Goal: Task Accomplishment & Management: Manage account settings

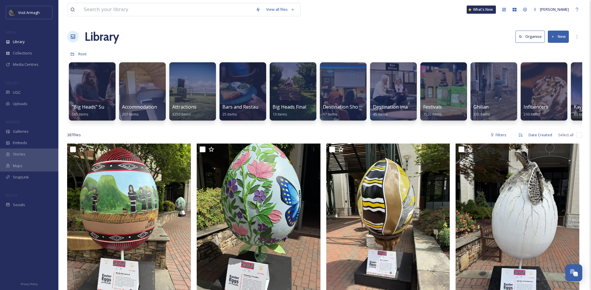
click at [361, 31] on div "Library Organise New" at bounding box center [324, 36] width 515 height 17
click at [30, 181] on div "SnapLink" at bounding box center [29, 177] width 58 height 11
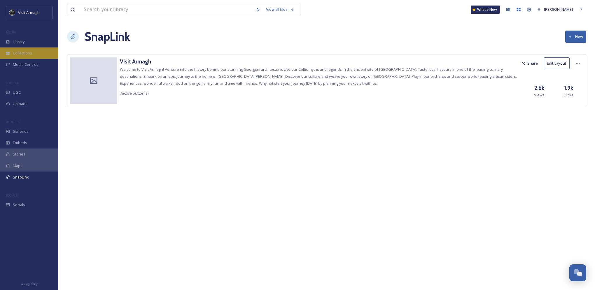
click at [40, 49] on div "Collections" at bounding box center [29, 53] width 58 height 11
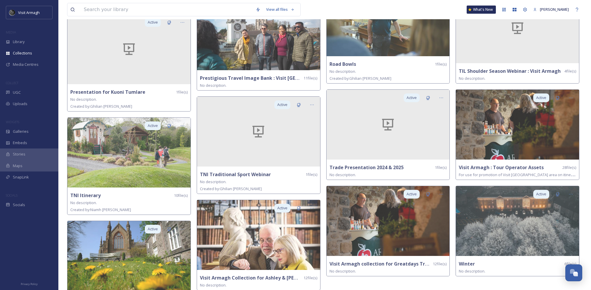
scroll to position [678, 0]
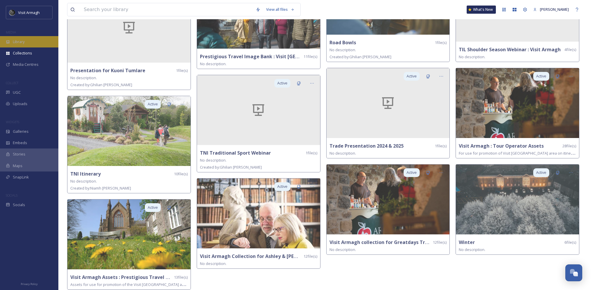
click at [8, 44] on icon at bounding box center [8, 42] width 4 height 4
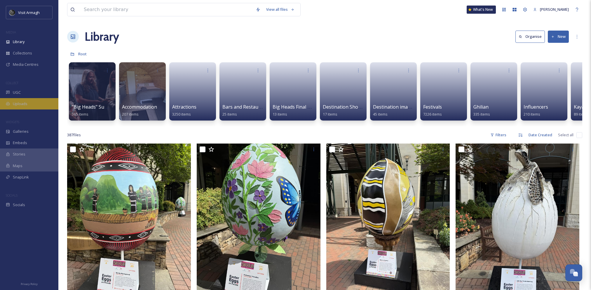
click at [29, 102] on div "Uploads" at bounding box center [29, 103] width 58 height 11
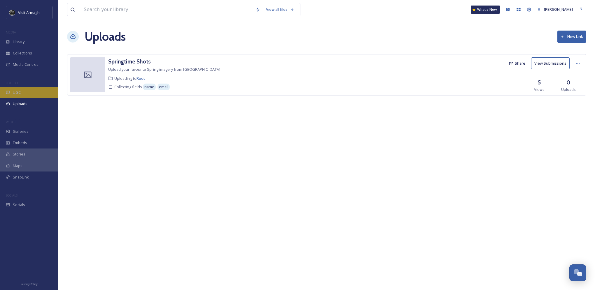
click at [25, 92] on div "UGC" at bounding box center [29, 92] width 58 height 11
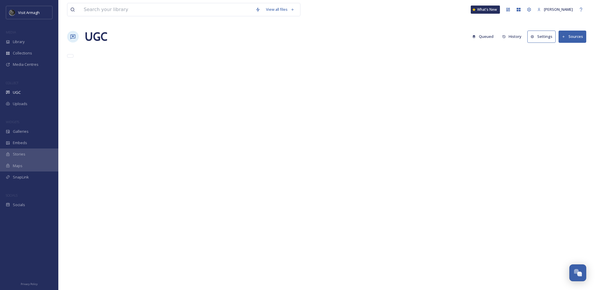
click at [29, 134] on div "Galleries" at bounding box center [29, 131] width 58 height 11
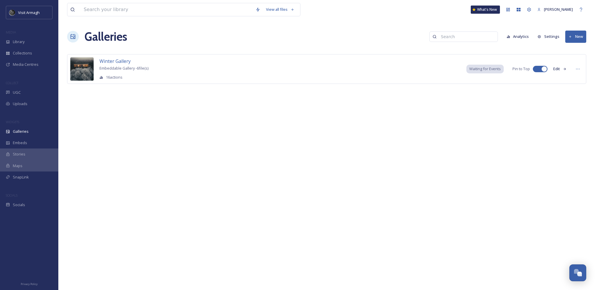
click at [32, 154] on div "Stories" at bounding box center [29, 154] width 58 height 11
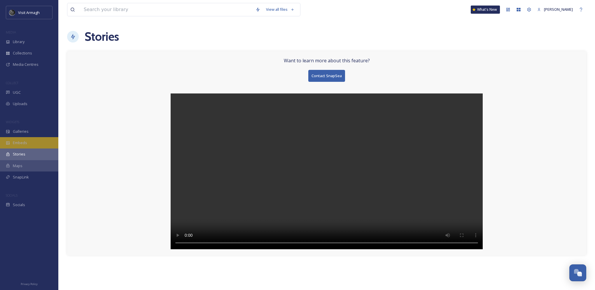
click at [27, 142] on div "Embeds" at bounding box center [29, 142] width 58 height 11
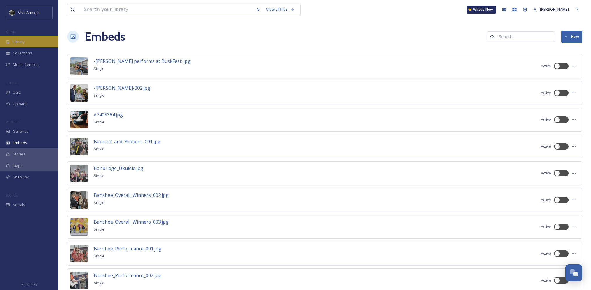
click at [33, 41] on div "Library" at bounding box center [29, 41] width 58 height 11
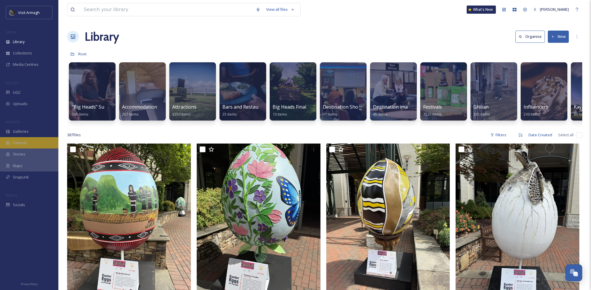
click at [37, 140] on div "Embeds" at bounding box center [29, 142] width 58 height 11
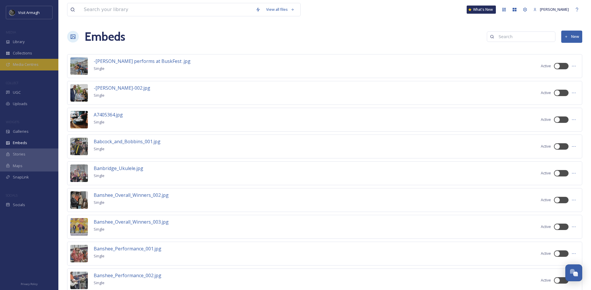
click at [40, 61] on div "Media Centres" at bounding box center [29, 64] width 58 height 11
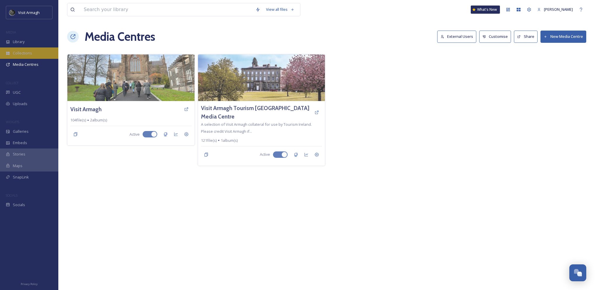
click at [36, 54] on div "Collections" at bounding box center [29, 53] width 58 height 11
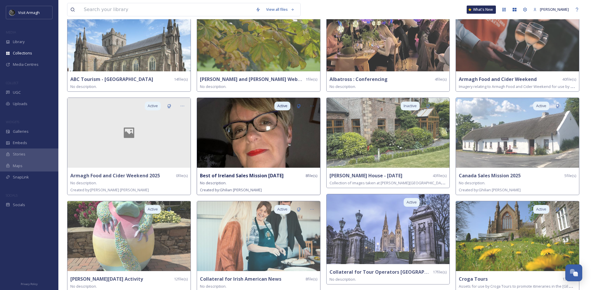
scroll to position [58, 0]
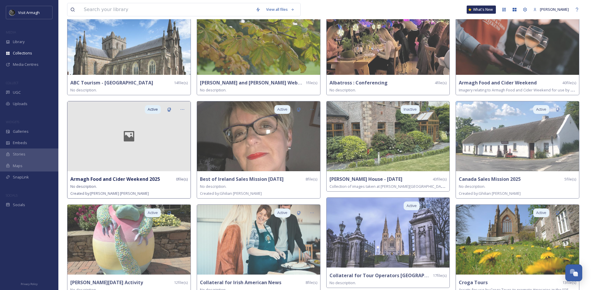
click at [121, 151] on div at bounding box center [128, 136] width 123 height 70
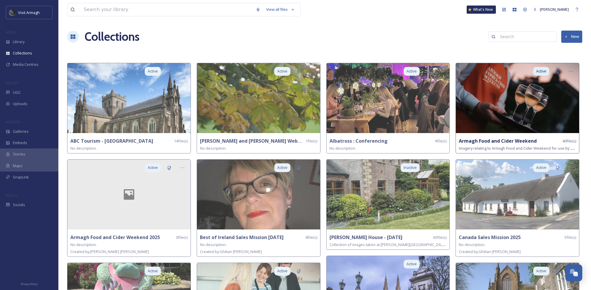
click at [489, 123] on img at bounding box center [517, 98] width 123 height 70
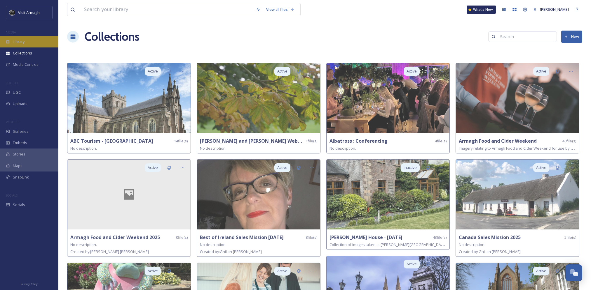
click at [20, 43] on span "Library" at bounding box center [19, 42] width 12 height 6
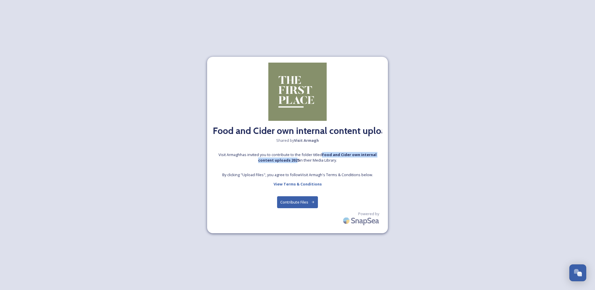
drag, startPoint x: 297, startPoint y: 161, endPoint x: 325, endPoint y: 155, distance: 28.7
click at [325, 155] on strong "Food and Cider own internal content uploads 2025" at bounding box center [317, 157] width 118 height 11
copy strong "Food and Cider own internal content uploads 202"
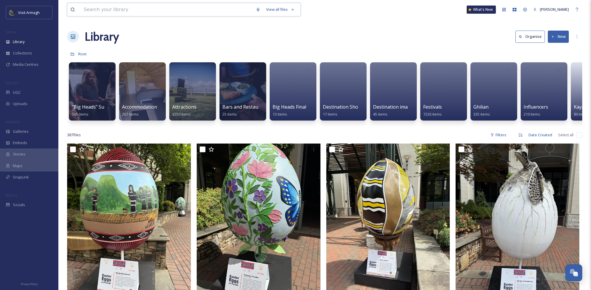
click at [125, 14] on input at bounding box center [167, 9] width 172 height 13
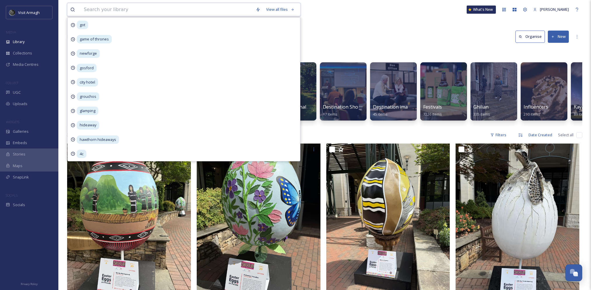
paste input "Food and Cider own internal content uploads 202"
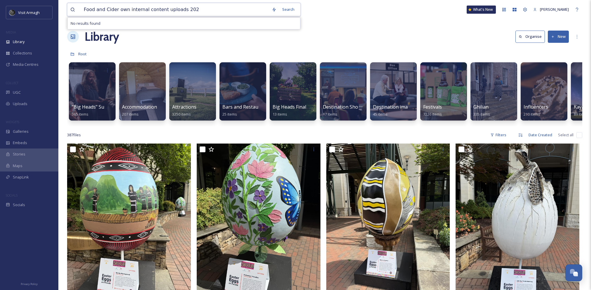
type input "Food and Cider own internal content uploads 2025"
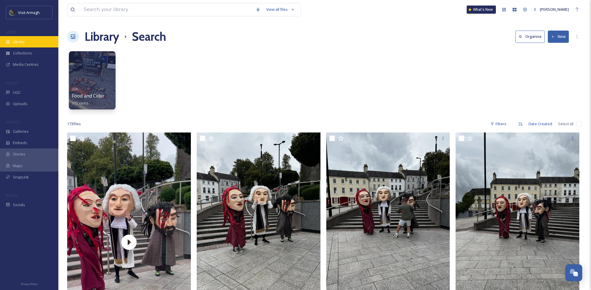
click at [22, 39] on span "Library" at bounding box center [19, 42] width 12 height 6
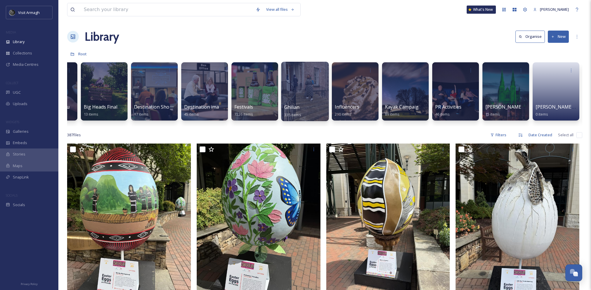
scroll to position [0, 190]
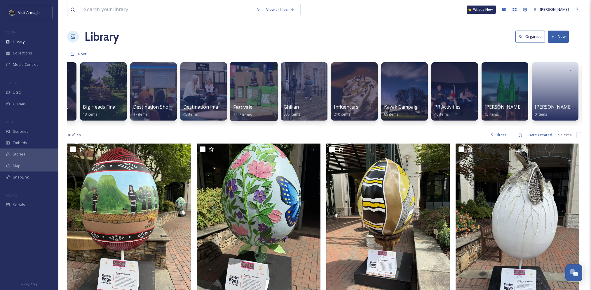
click at [248, 87] on div at bounding box center [254, 91] width 48 height 59
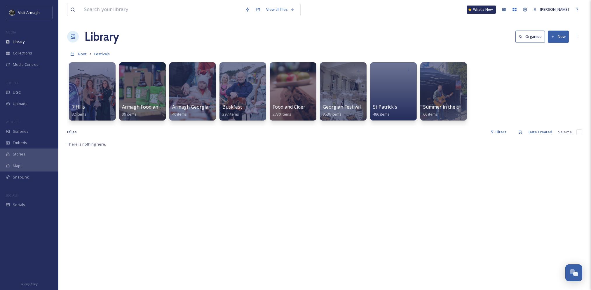
click at [216, 43] on div "Library Organise New" at bounding box center [324, 36] width 515 height 17
click at [294, 106] on span "Food and Cider" at bounding box center [288, 107] width 33 height 6
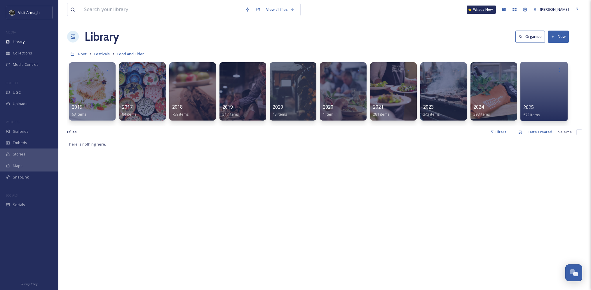
click at [547, 81] on div at bounding box center [544, 91] width 48 height 59
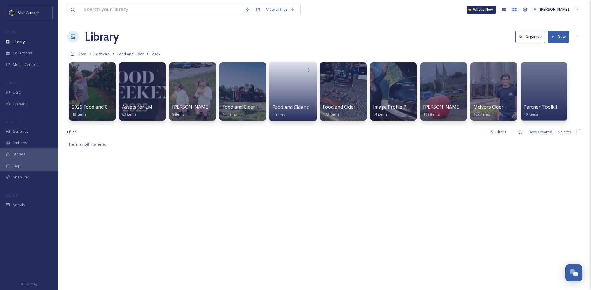
click at [284, 83] on link at bounding box center [293, 90] width 42 height 28
click at [86, 87] on div at bounding box center [92, 91] width 48 height 59
click at [344, 90] on div at bounding box center [343, 91] width 48 height 59
click at [554, 36] on button "New" at bounding box center [557, 37] width 21 height 12
click at [557, 72] on div "Folder" at bounding box center [551, 72] width 33 height 11
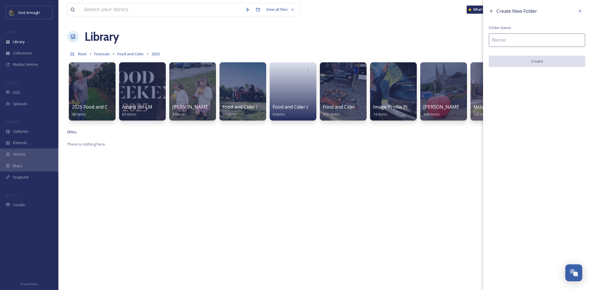
click at [533, 43] on input at bounding box center [537, 40] width 96 height 13
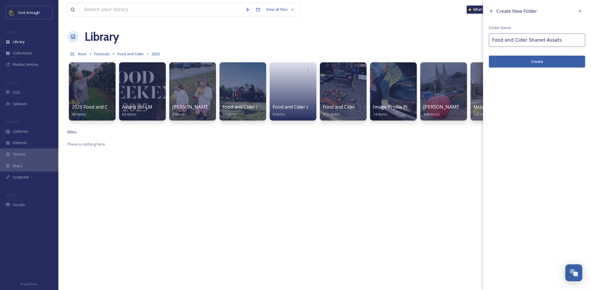
type input "Food and Cider Shared Assets"
click at [552, 64] on button "Create" at bounding box center [537, 62] width 96 height 12
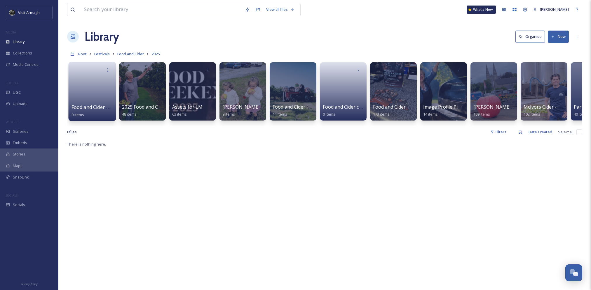
click at [78, 100] on link at bounding box center [92, 90] width 42 height 28
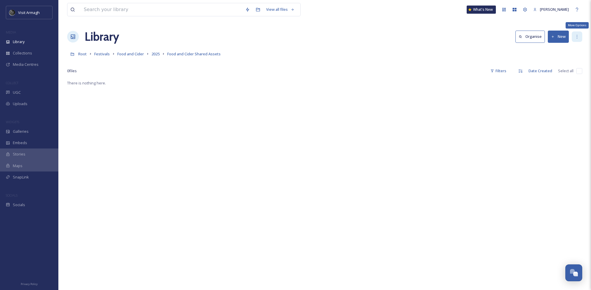
click at [578, 39] on icon at bounding box center [576, 36] width 5 height 5
click at [464, 118] on div "There is nothing here." at bounding box center [324, 225] width 515 height 290
click at [210, 55] on span "Food and Cider Shared Assets" at bounding box center [193, 53] width 53 height 5
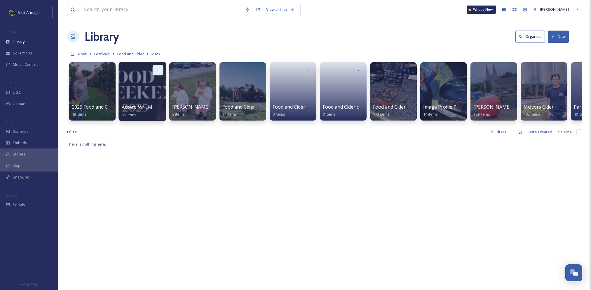
click at [158, 67] on div at bounding box center [158, 70] width 11 height 11
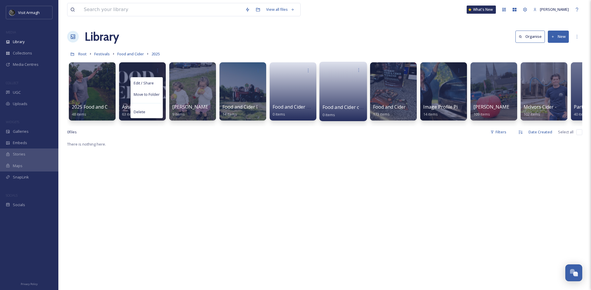
click at [342, 86] on link at bounding box center [343, 90] width 42 height 28
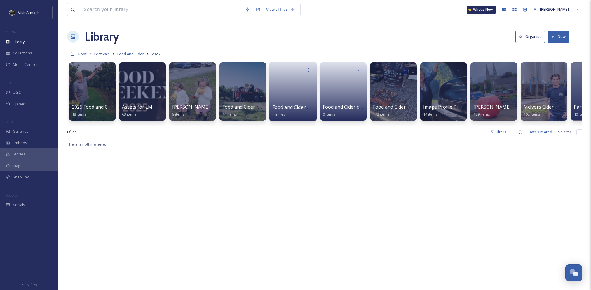
click at [295, 104] on div "Food and Cider Shared Assets 0 items" at bounding box center [293, 111] width 42 height 15
click at [294, 92] on link at bounding box center [293, 90] width 42 height 28
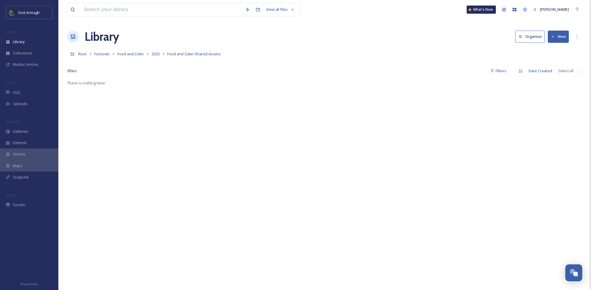
click at [314, 87] on div "There is nothing here." at bounding box center [324, 225] width 515 height 290
click at [292, 79] on div "View all files What's New Niamh Kelly Library Organise New Root Festivals Food …" at bounding box center [324, 185] width 532 height 370
click at [294, 119] on div "There is nothing here." at bounding box center [324, 225] width 515 height 290
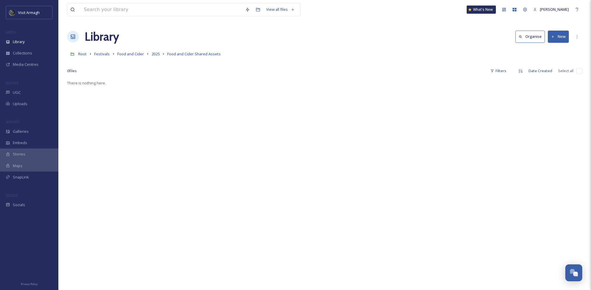
click at [270, 78] on div "View all files What's New Niamh Kelly Library Organise New Root Festivals Food …" at bounding box center [324, 185] width 532 height 370
click at [238, 75] on div "0 file s Filters Date Created Select all" at bounding box center [324, 70] width 515 height 11
click at [190, 63] on div at bounding box center [324, 62] width 515 height 6
click at [257, 72] on div "0 file s Filters Date Created Select all" at bounding box center [324, 70] width 515 height 11
click at [284, 153] on div "There is nothing here." at bounding box center [324, 225] width 515 height 290
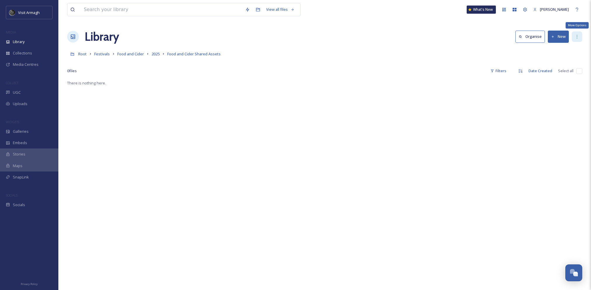
click at [580, 39] on div "More Options" at bounding box center [576, 36] width 10 height 10
click at [456, 64] on div at bounding box center [324, 62] width 515 height 6
click at [538, 38] on button "Organise" at bounding box center [529, 37] width 29 height 12
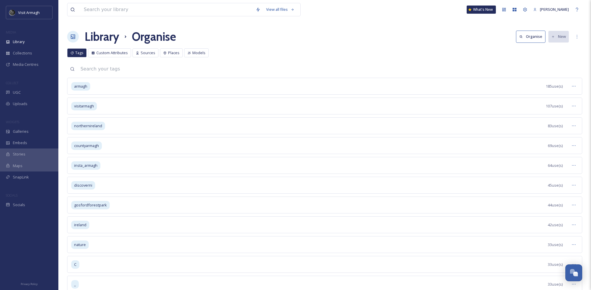
click at [534, 39] on button "Organise" at bounding box center [530, 37] width 29 height 12
click at [95, 39] on h1 "Library" at bounding box center [102, 36] width 34 height 17
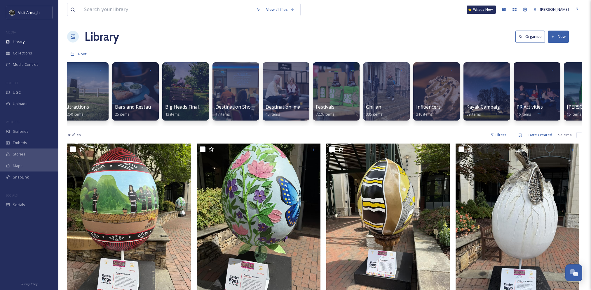
scroll to position [0, 112]
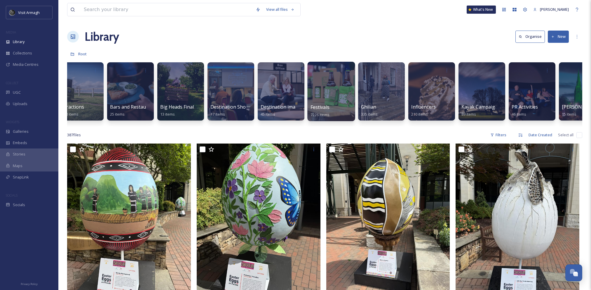
click at [311, 90] on div at bounding box center [331, 91] width 48 height 59
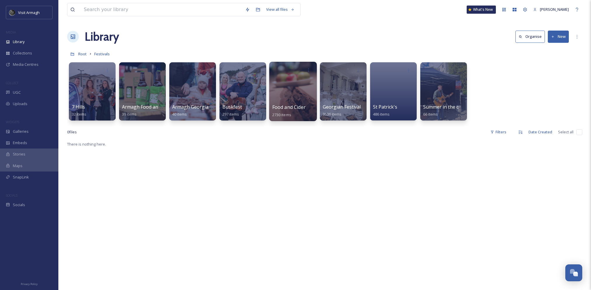
click at [283, 91] on div at bounding box center [293, 91] width 48 height 59
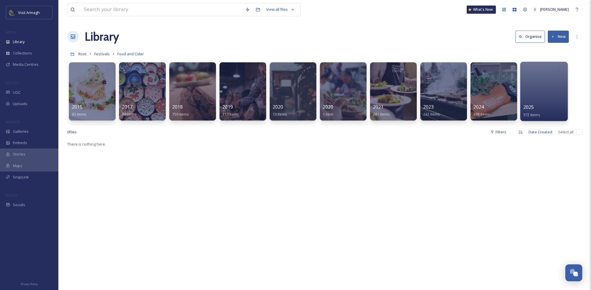
click at [539, 95] on div at bounding box center [544, 91] width 48 height 59
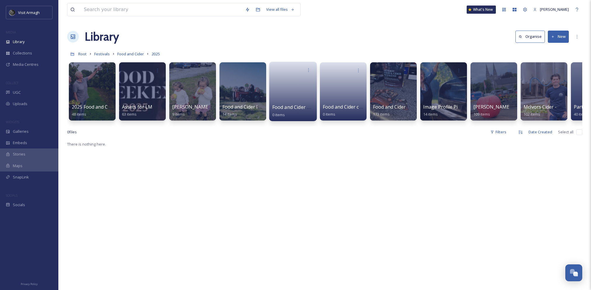
click at [300, 87] on link at bounding box center [293, 90] width 42 height 28
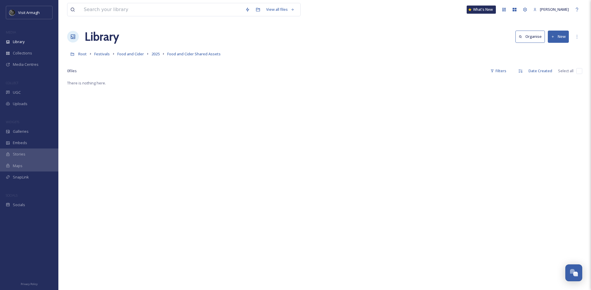
click at [552, 32] on button "New" at bounding box center [557, 37] width 21 height 12
click at [561, 51] on span "File Upload" at bounding box center [555, 51] width 19 height 6
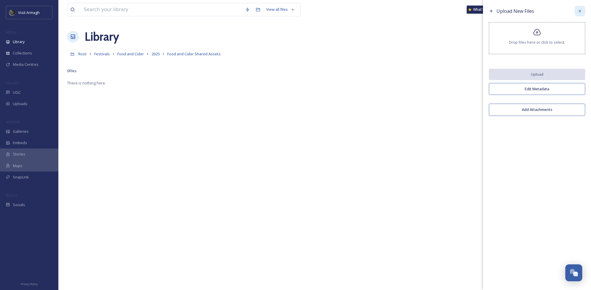
click at [581, 14] on div at bounding box center [579, 11] width 10 height 10
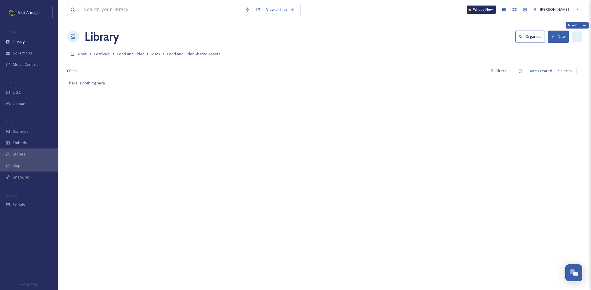
click at [576, 42] on div "More Options" at bounding box center [576, 36] width 10 height 10
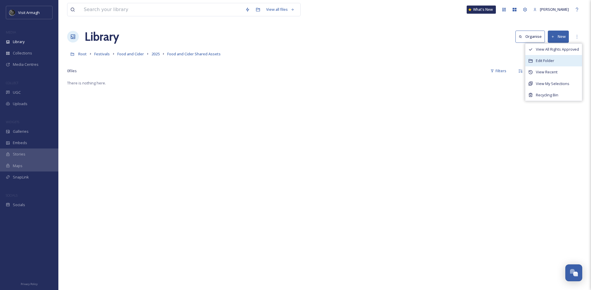
click at [571, 62] on div "Edit Folder" at bounding box center [553, 60] width 57 height 11
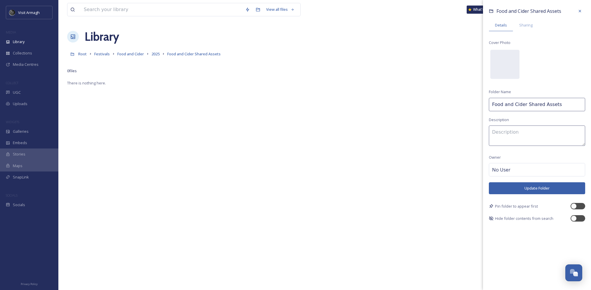
click at [534, 232] on div "Food and Cider Shared Assets Details Sharing Cover Photo Folder Name Food and C…" at bounding box center [537, 145] width 108 height 290
click at [533, 26] on div "Sharing" at bounding box center [526, 25] width 26 height 12
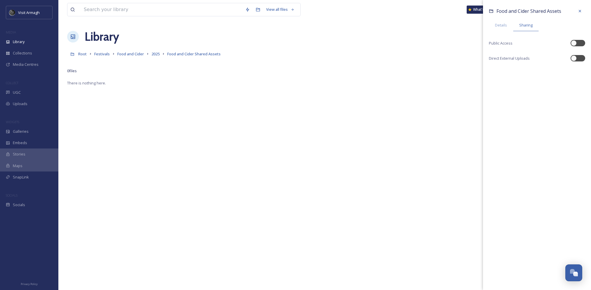
click at [526, 99] on div "Food and Cider Shared Assets Details Sharing Public Access Direct External Uplo…" at bounding box center [537, 145] width 108 height 290
click at [579, 57] on div at bounding box center [577, 58] width 15 height 6
checkbox input "true"
click at [579, 71] on icon at bounding box center [579, 71] width 5 height 5
click at [579, 13] on icon at bounding box center [579, 11] width 5 height 5
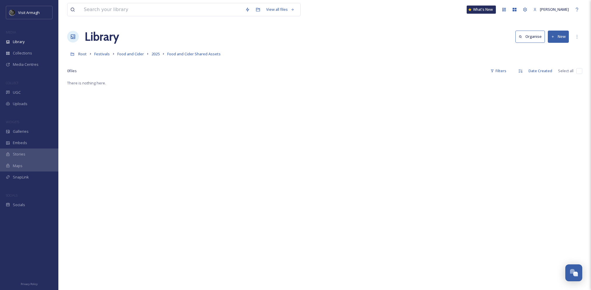
click at [371, 165] on div "There is nothing here." at bounding box center [324, 225] width 515 height 290
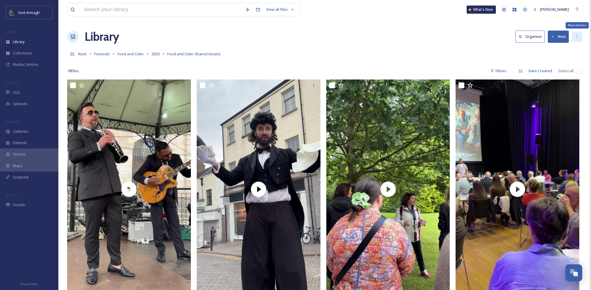
click at [578, 36] on icon at bounding box center [576, 36] width 5 height 5
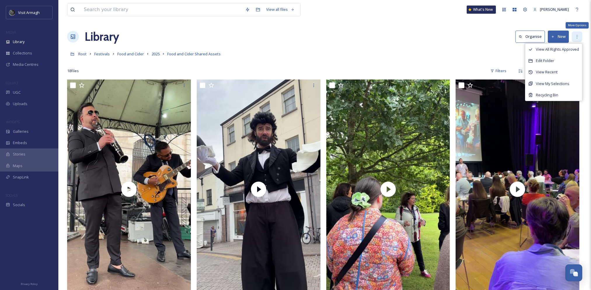
click at [579, 36] on div "More Options" at bounding box center [576, 36] width 10 height 10
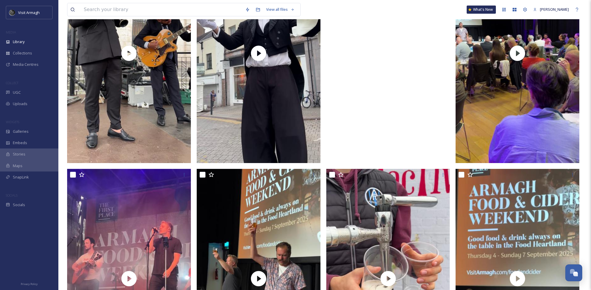
scroll to position [146, 0]
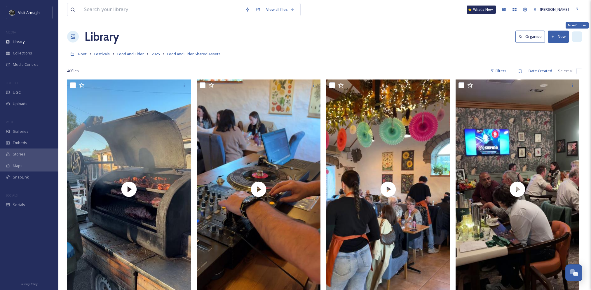
click at [578, 40] on div "More Options" at bounding box center [576, 36] width 10 height 10
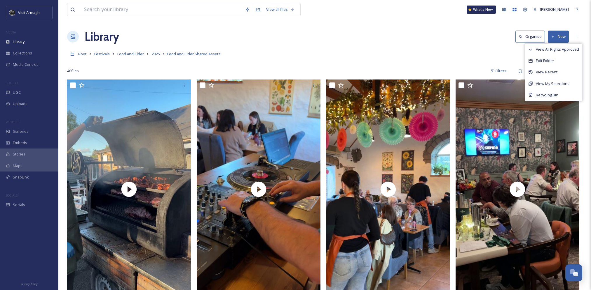
click at [396, 38] on div "Library Organise New View All Rights Approved Edit Folder View Recent View My S…" at bounding box center [324, 36] width 515 height 17
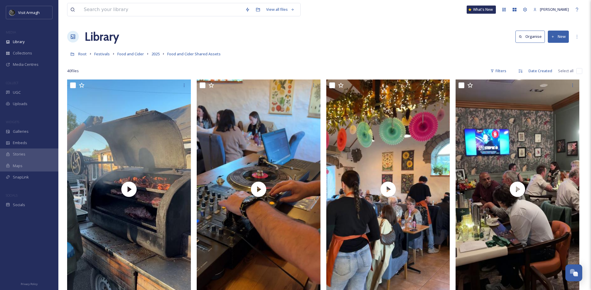
click at [105, 38] on h1 "Library" at bounding box center [102, 36] width 34 height 17
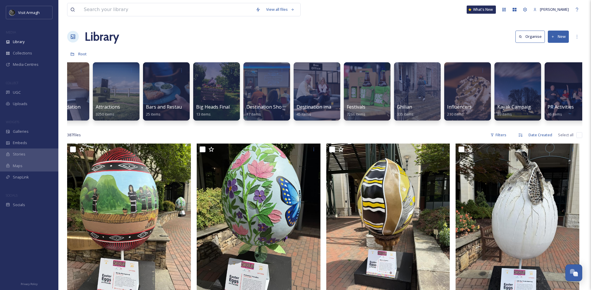
scroll to position [0, 91]
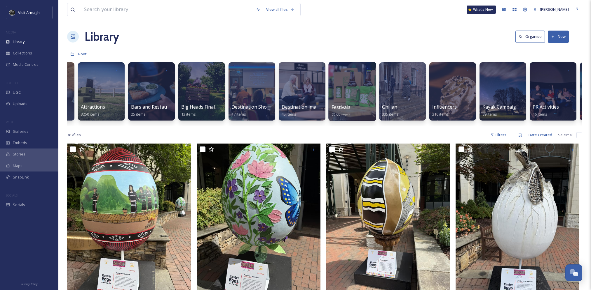
click at [369, 94] on div at bounding box center [352, 91] width 48 height 59
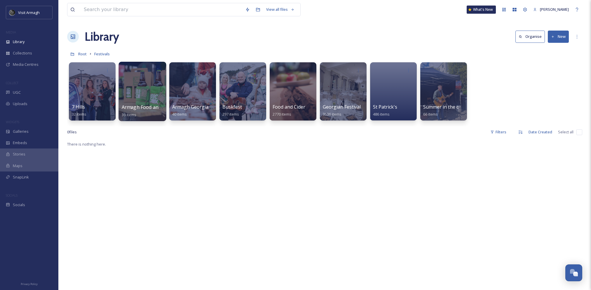
click at [147, 98] on div at bounding box center [142, 91] width 48 height 59
click at [284, 90] on div at bounding box center [293, 91] width 48 height 59
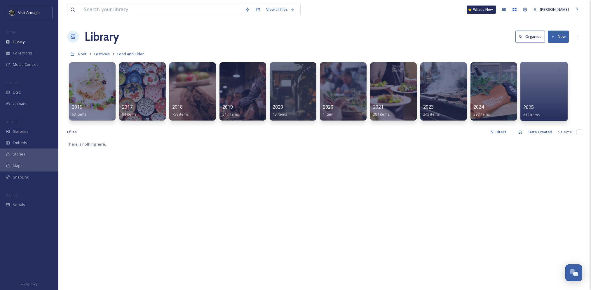
click at [552, 96] on div at bounding box center [544, 91] width 48 height 59
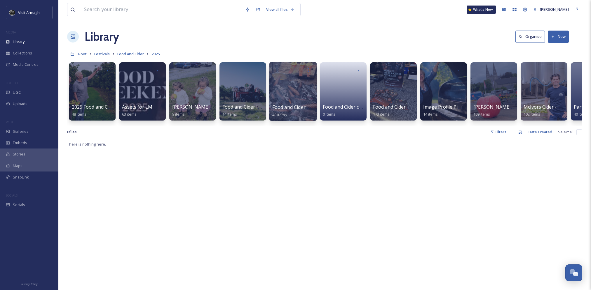
click at [281, 86] on div at bounding box center [293, 91] width 48 height 59
click at [311, 68] on div at bounding box center [308, 70] width 11 height 11
click at [302, 83] on span "Edit / Share" at bounding box center [294, 83] width 20 height 6
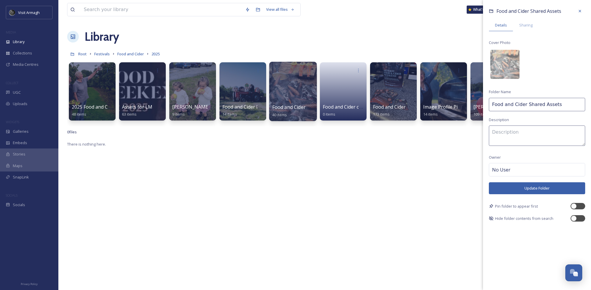
click at [522, 19] on div "Food and Cider Shared Assets Details Sharing Cover Photo Folder Name Food and C…" at bounding box center [537, 114] width 108 height 228
click at [526, 25] on span "Sharing" at bounding box center [525, 25] width 13 height 6
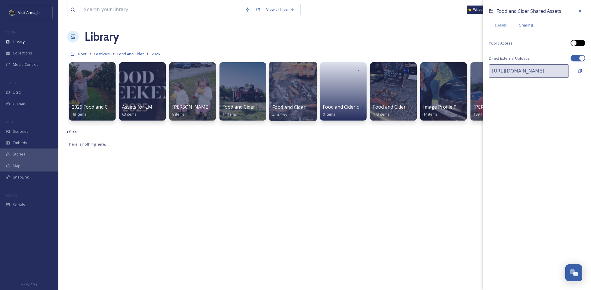
click at [575, 41] on div at bounding box center [573, 43] width 6 height 6
checkbox input "true"
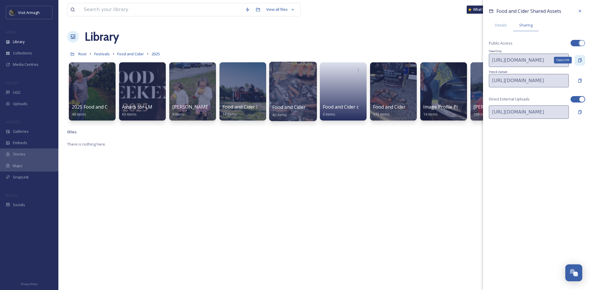
click at [582, 59] on icon at bounding box center [579, 60] width 5 height 5
click at [578, 97] on div at bounding box center [577, 99] width 15 height 6
checkbox input "false"
click at [501, 22] on span "Details" at bounding box center [501, 25] width 12 height 6
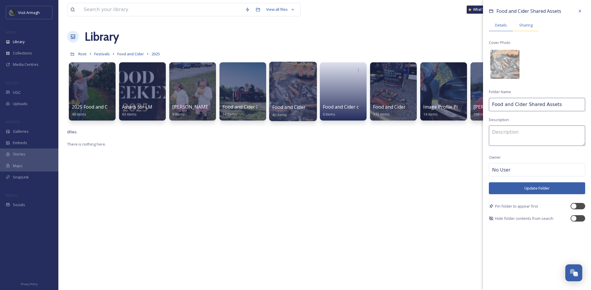
click at [532, 27] on div "Sharing" at bounding box center [526, 25] width 26 height 12
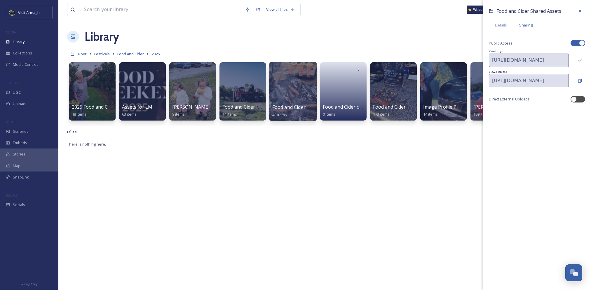
click at [444, 162] on div "There is nothing here." at bounding box center [324, 286] width 515 height 290
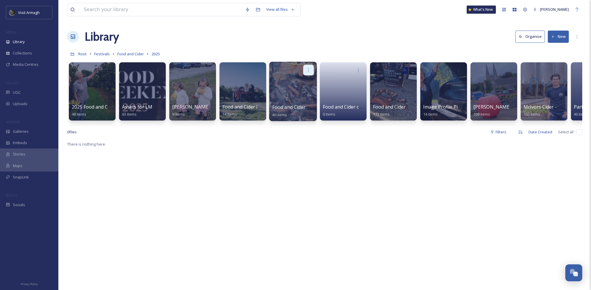
click at [311, 66] on div at bounding box center [308, 70] width 11 height 11
click at [303, 84] on span "Edit / Share" at bounding box center [294, 83] width 20 height 6
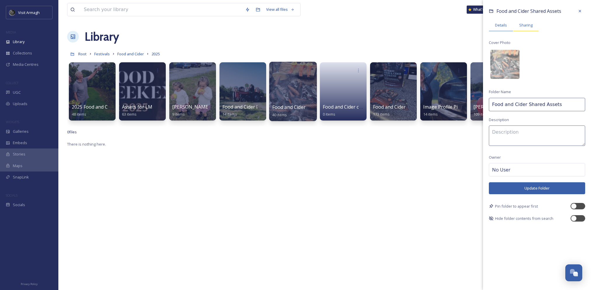
click at [521, 29] on div "Sharing" at bounding box center [526, 25] width 26 height 12
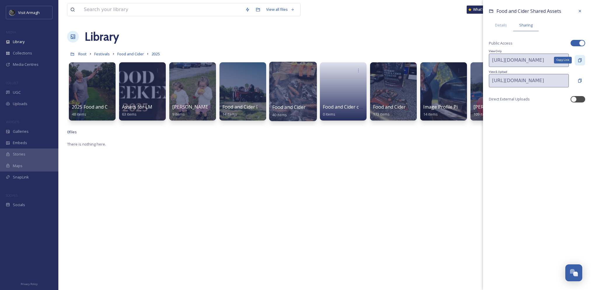
click at [580, 60] on icon at bounding box center [579, 60] width 5 height 5
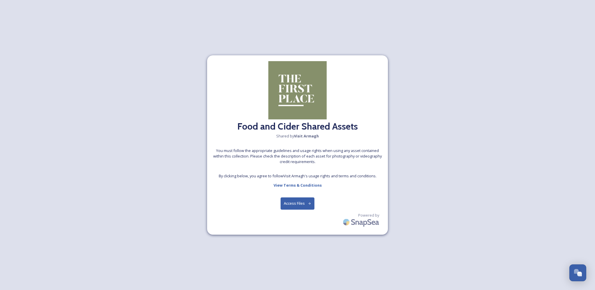
click at [304, 207] on button "Access Files" at bounding box center [298, 204] width 34 height 12
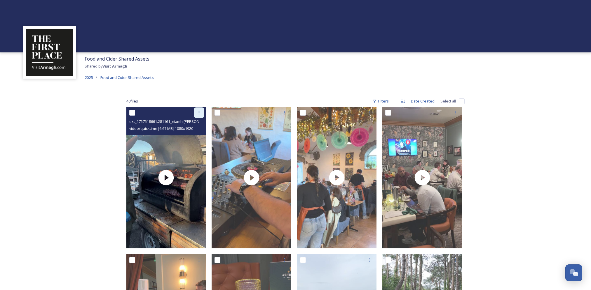
click at [194, 113] on div at bounding box center [199, 113] width 10 height 10
